Goal: Task Accomplishment & Management: Use online tool/utility

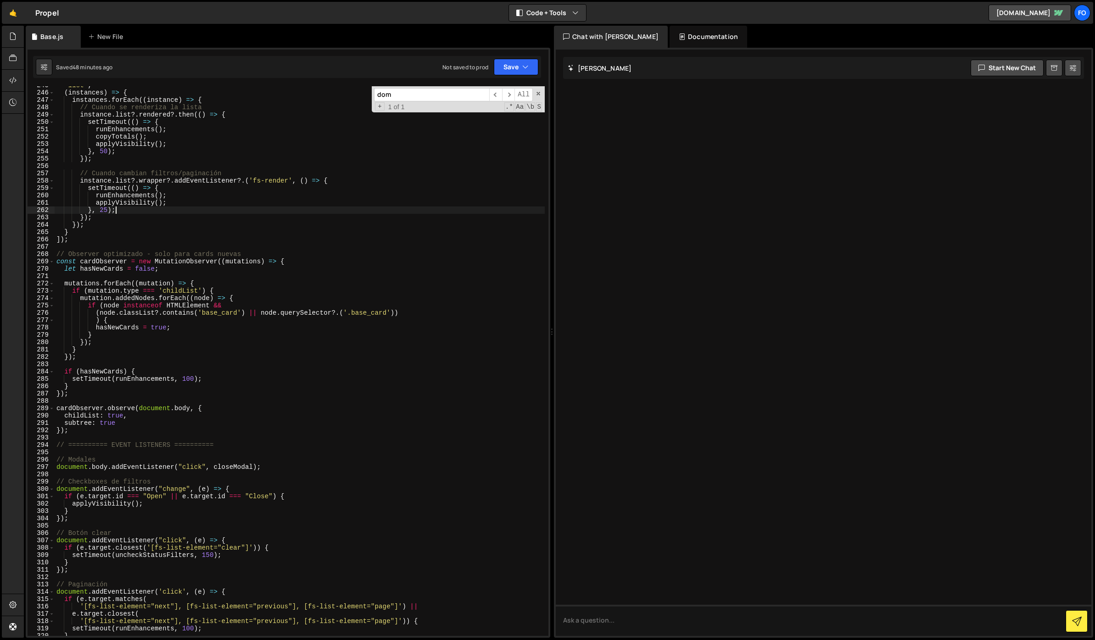
click at [279, 212] on div ""list" , ( instances ) => { instances . forEach (( instance ) => { // Cuando se…" at bounding box center [300, 364] width 490 height 564
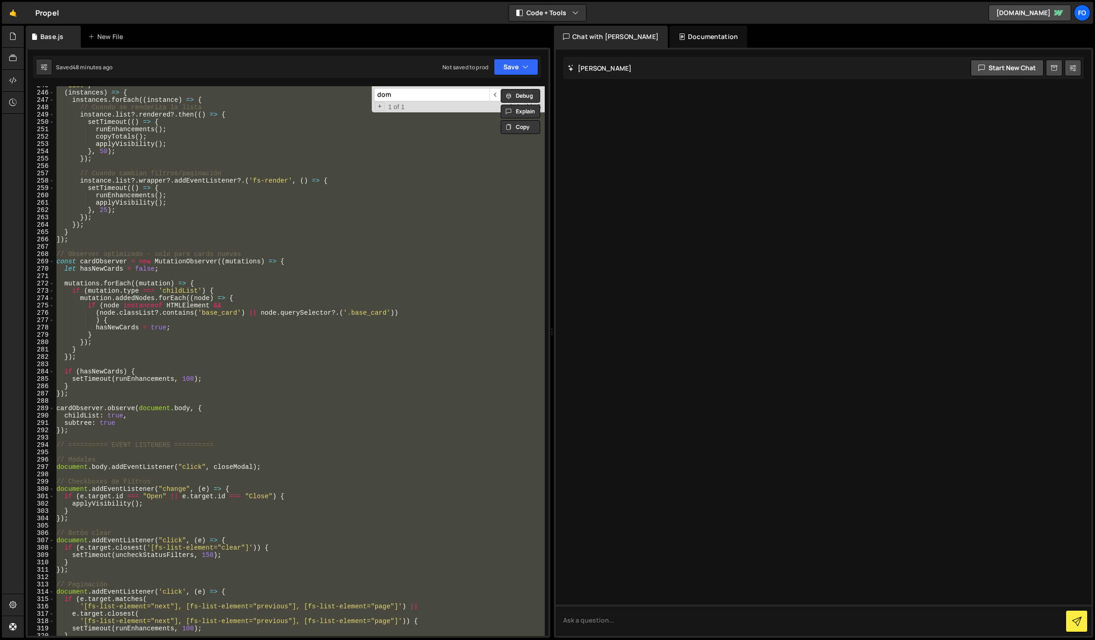
scroll to position [1811, 0]
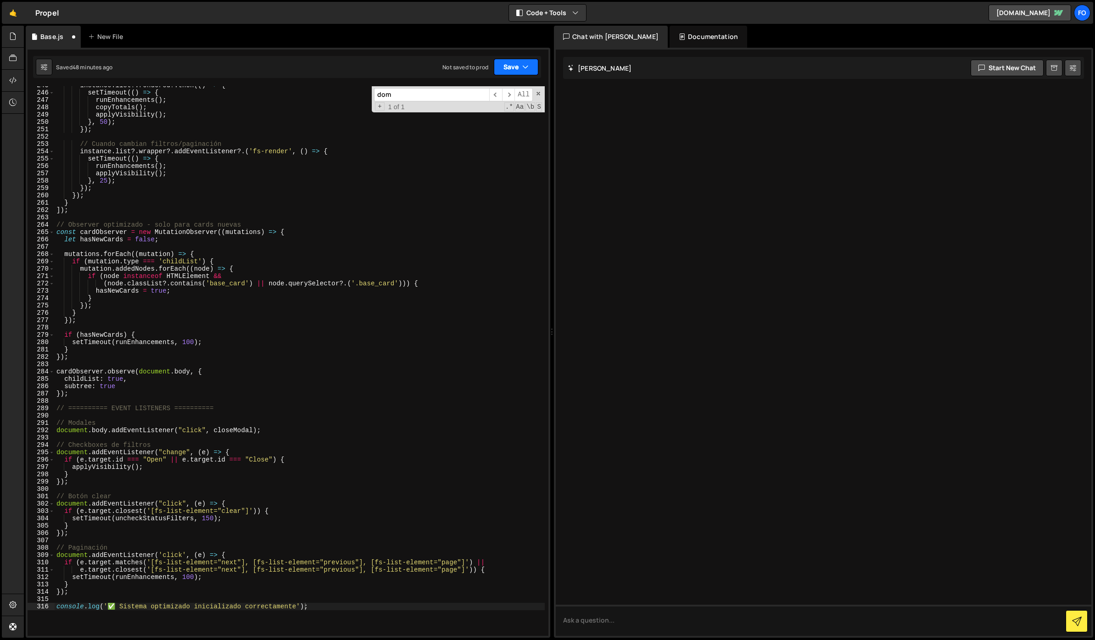
click at [503, 65] on button "Save" at bounding box center [516, 67] width 45 height 17
click at [495, 87] on div "Save to Staging S" at bounding box center [484, 89] width 95 height 9
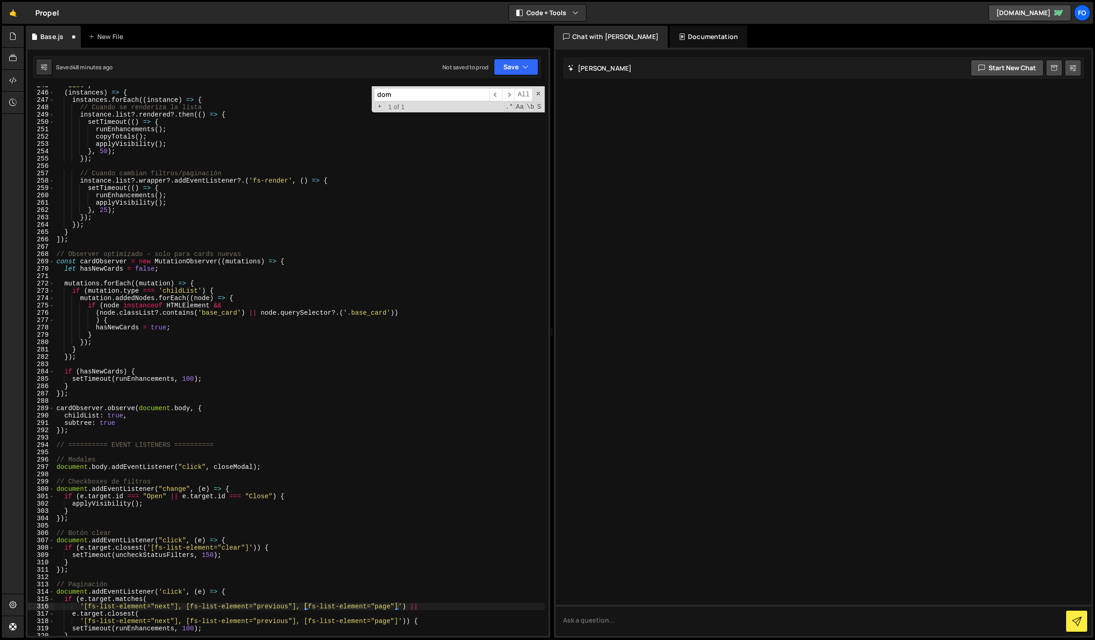
scroll to position [1796, 0]
click at [199, 306] on div ""list" , ( instances ) => { instances . forEach (( instance ) => { // Cuando se…" at bounding box center [300, 364] width 490 height 564
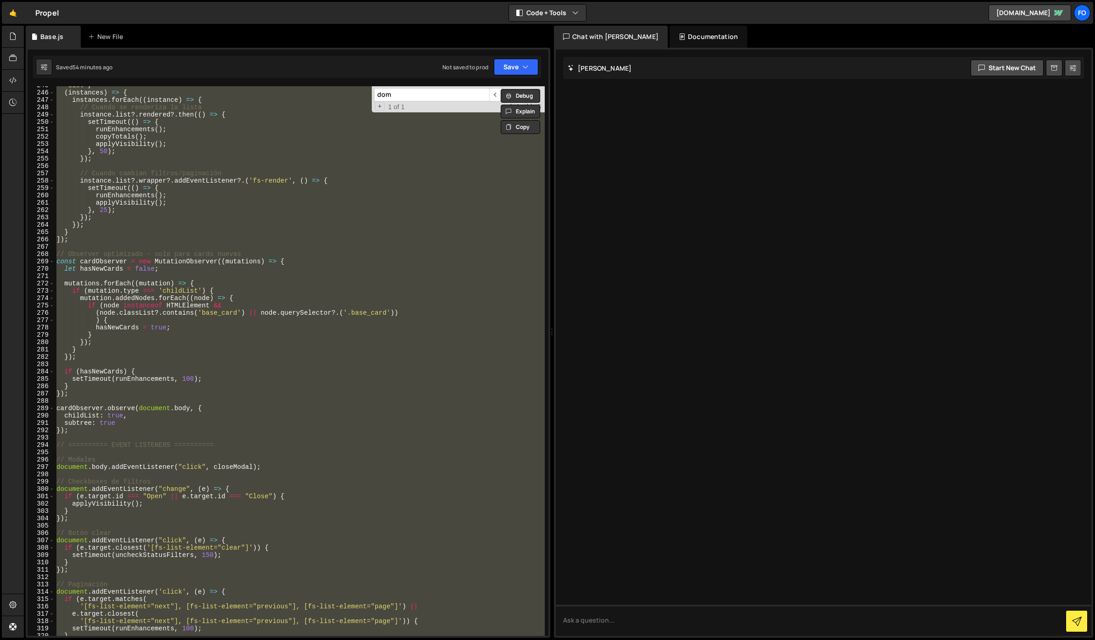
paste textarea
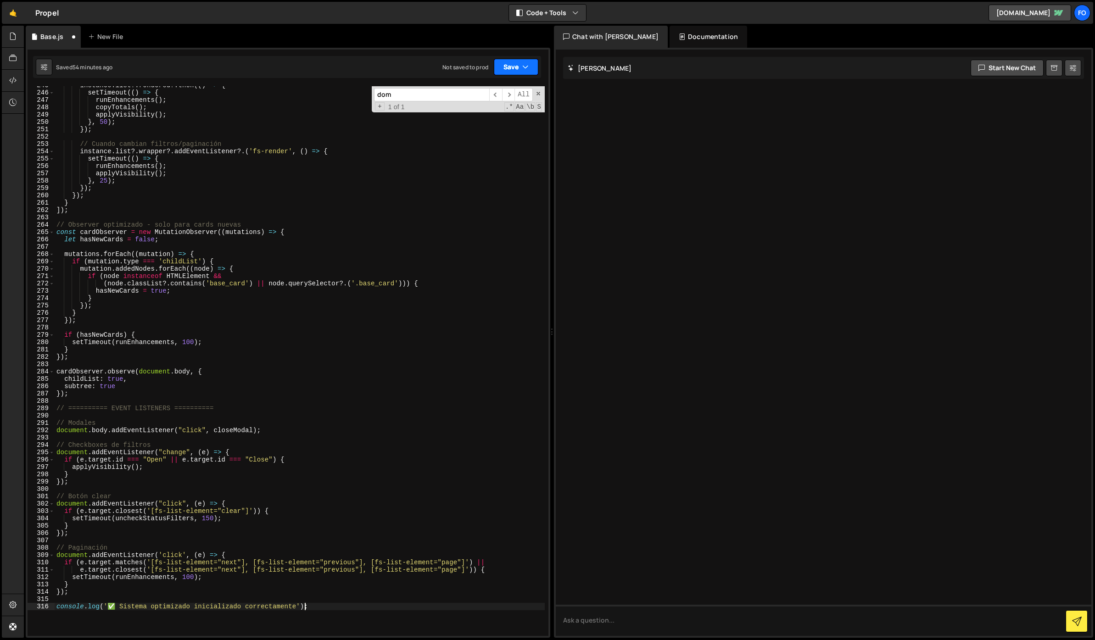
click at [511, 70] on button "Save" at bounding box center [516, 67] width 45 height 17
click at [492, 95] on div "54 minutes ago" at bounding box center [472, 99] width 39 height 8
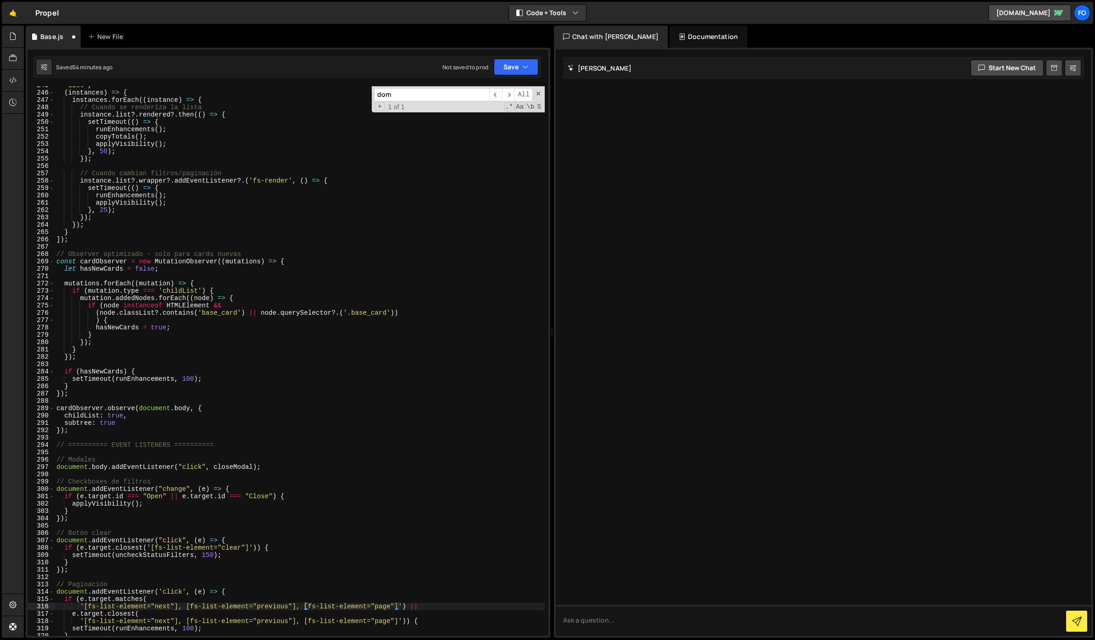
scroll to position [1796, 0]
click at [195, 266] on div ""list" , ( instances ) => { instances . forEach (( instance ) => { // Cuando se…" at bounding box center [300, 364] width 490 height 564
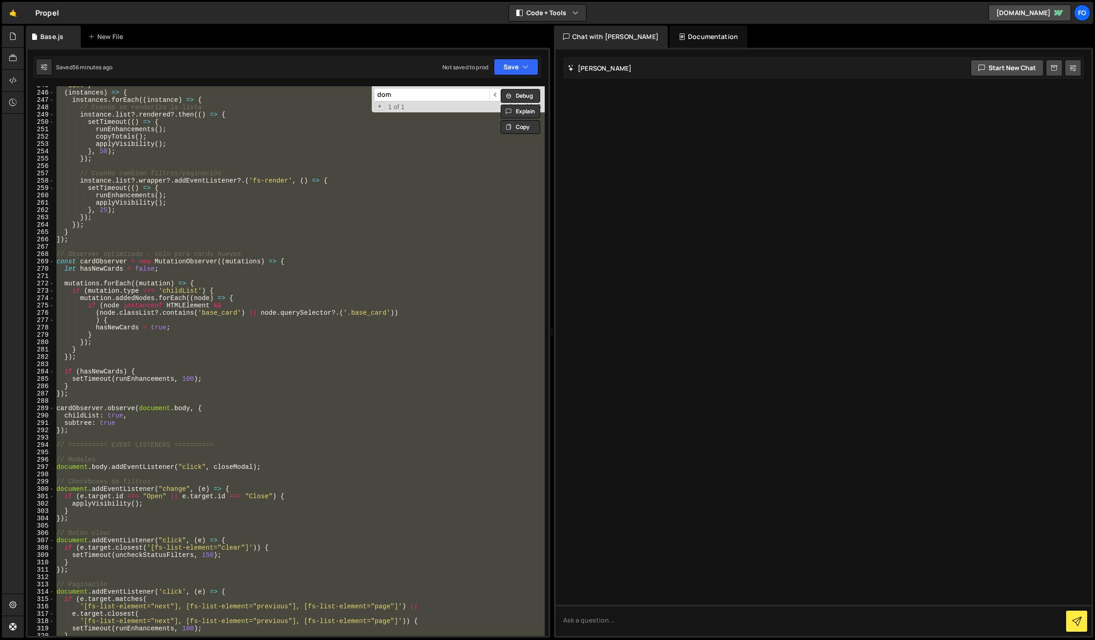
paste textarea
type textarea "console.log('✅ Sistema optimizado inicializado correctamente');"
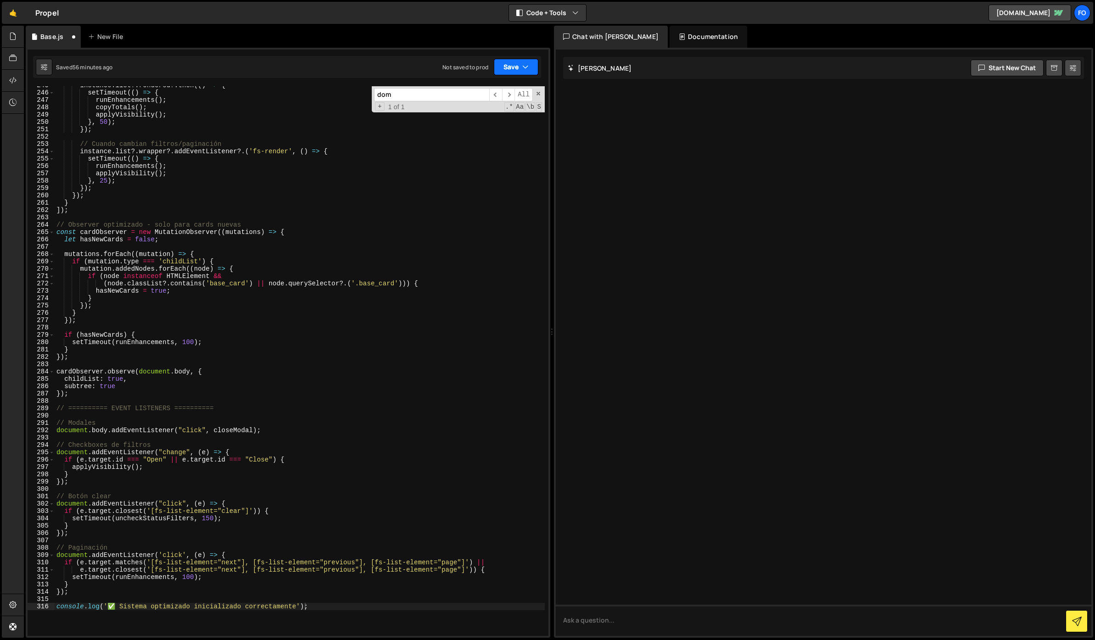
click at [525, 63] on icon "button" at bounding box center [525, 66] width 6 height 9
click at [501, 85] on div "Save to Staging S" at bounding box center [484, 89] width 95 height 9
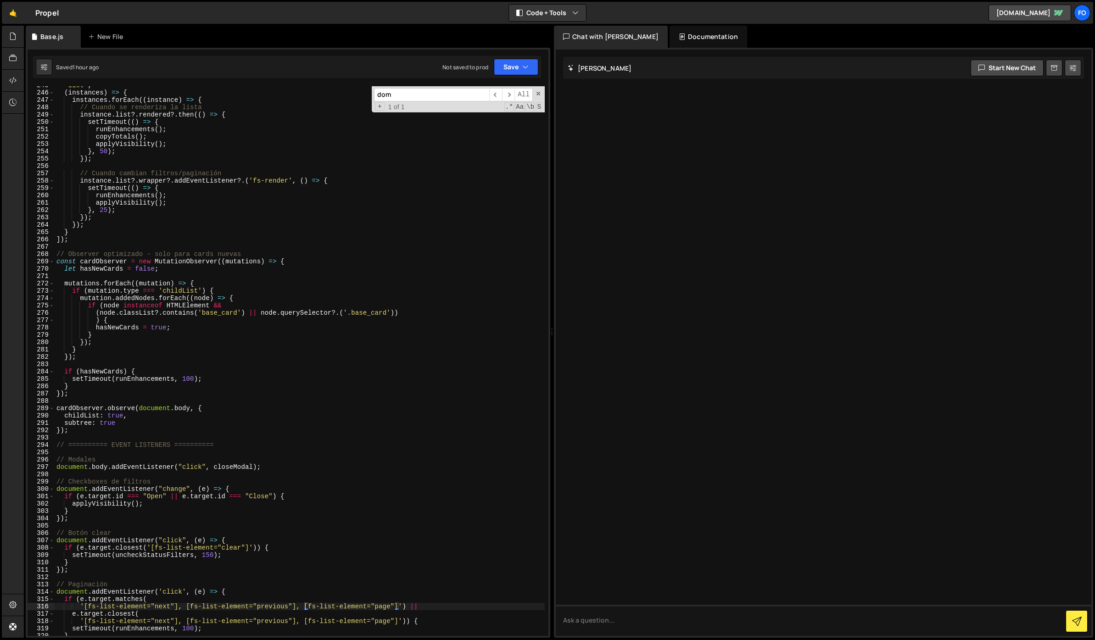
scroll to position [1796, 0]
